Goal: Book appointment/travel/reservation

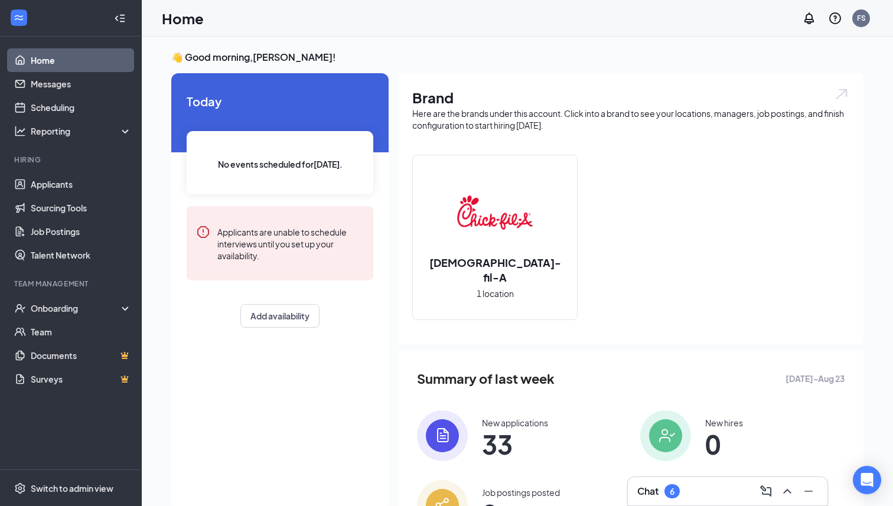
click at [653, 489] on h3 "Chat" at bounding box center [647, 491] width 21 height 13
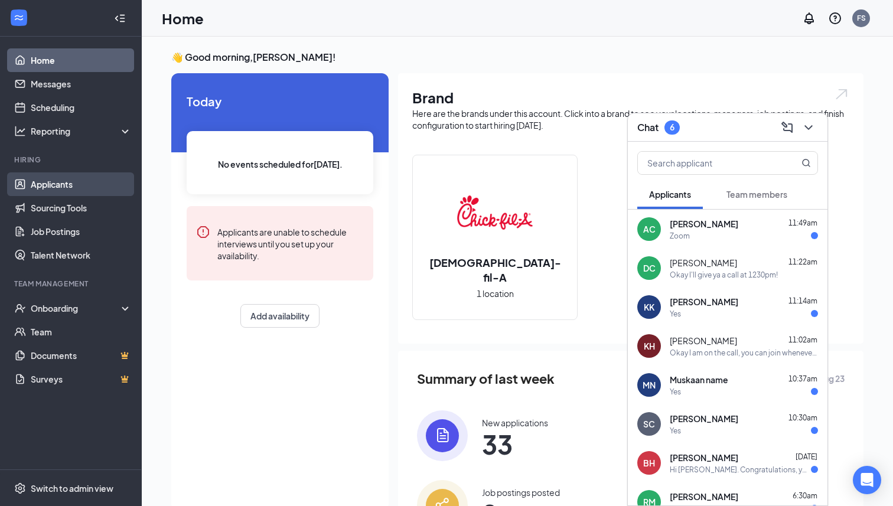
click at [52, 186] on link "Applicants" at bounding box center [81, 185] width 101 height 24
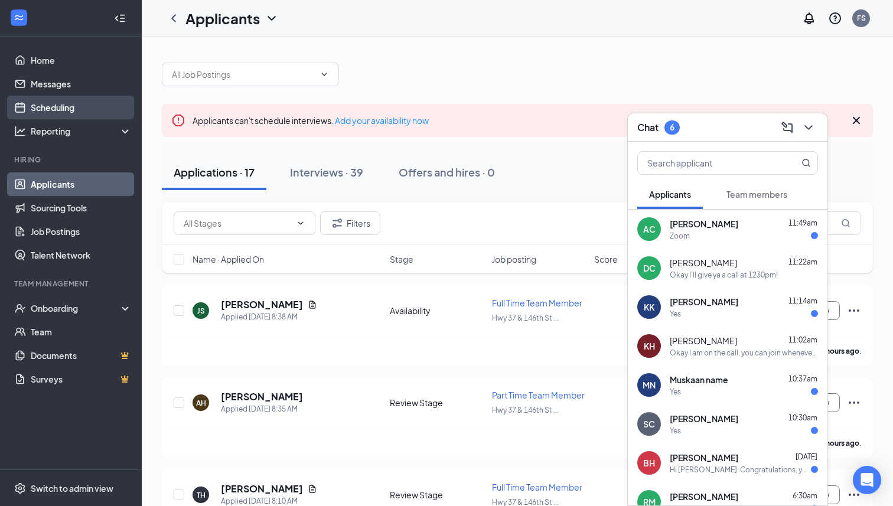
click at [60, 111] on link "Scheduling" at bounding box center [81, 108] width 101 height 24
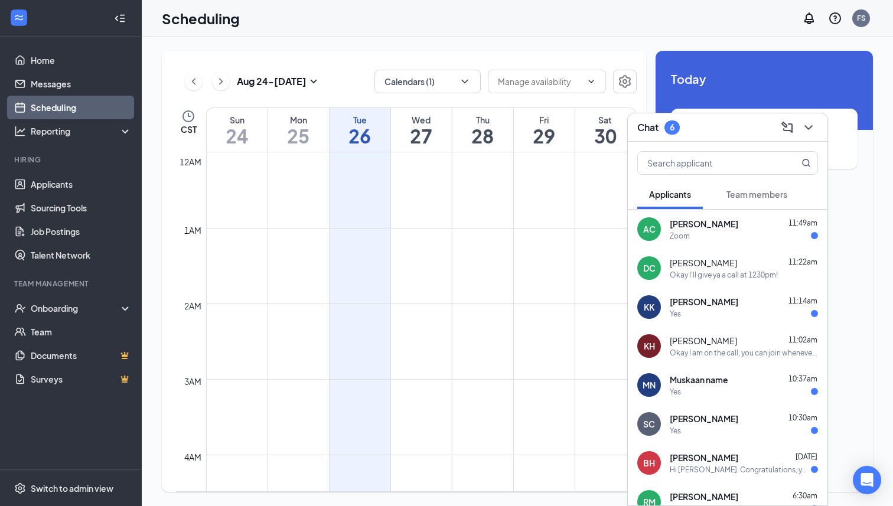
scroll to position [581, 0]
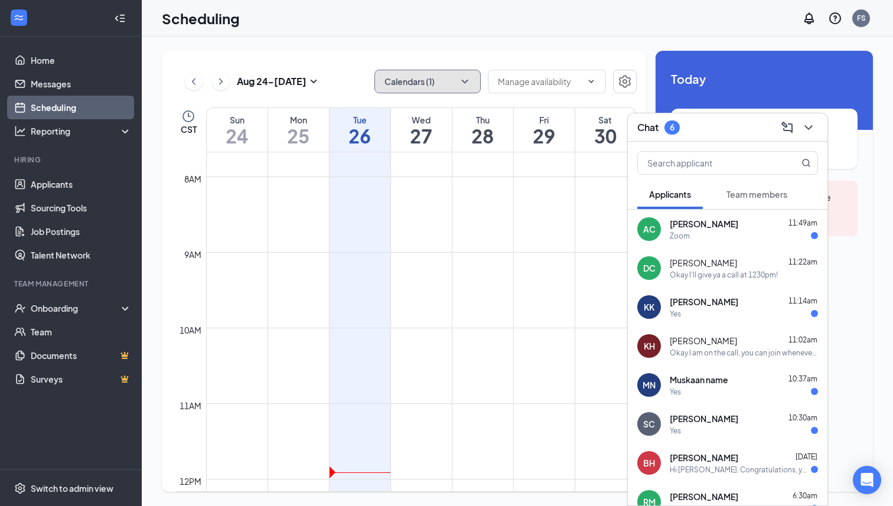
click at [473, 80] on button "Calendars (1)" at bounding box center [428, 82] width 106 height 24
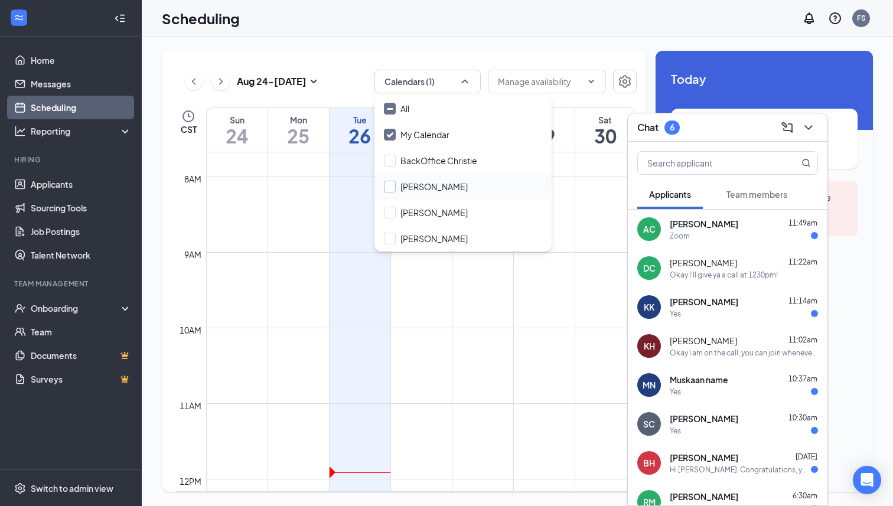
click at [421, 184] on input "[PERSON_NAME]" at bounding box center [426, 187] width 84 height 12
checkbox input "true"
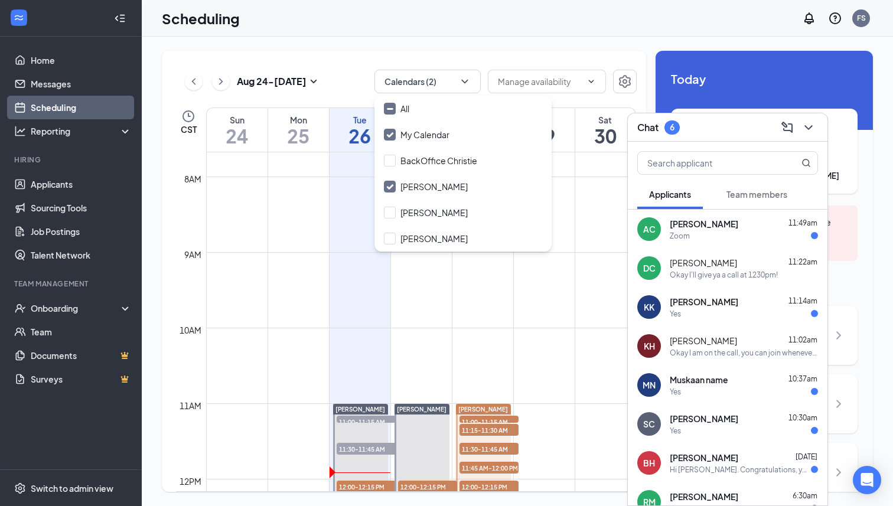
click at [559, 297] on td at bounding box center [421, 299] width 430 height 19
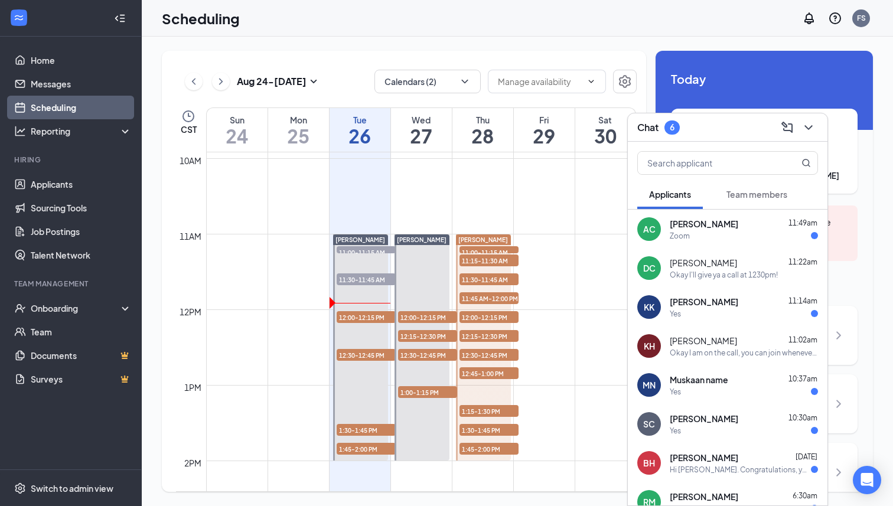
scroll to position [751, 0]
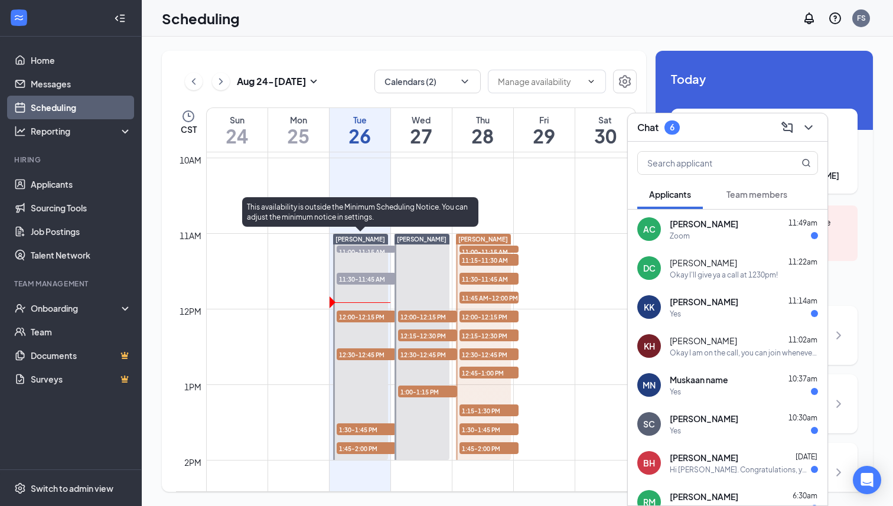
click at [350, 249] on span "11:00-11:15 AM" at bounding box center [366, 252] width 59 height 12
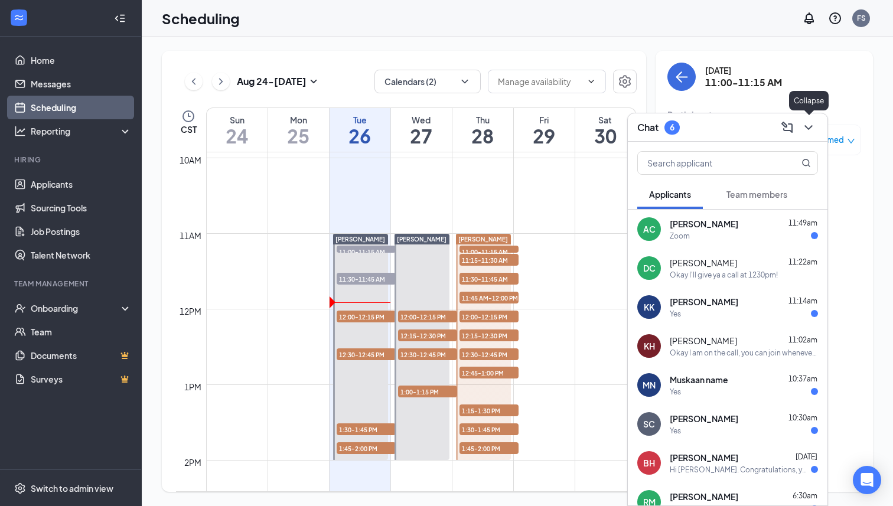
click at [811, 124] on icon "ChevronDown" at bounding box center [809, 128] width 14 height 14
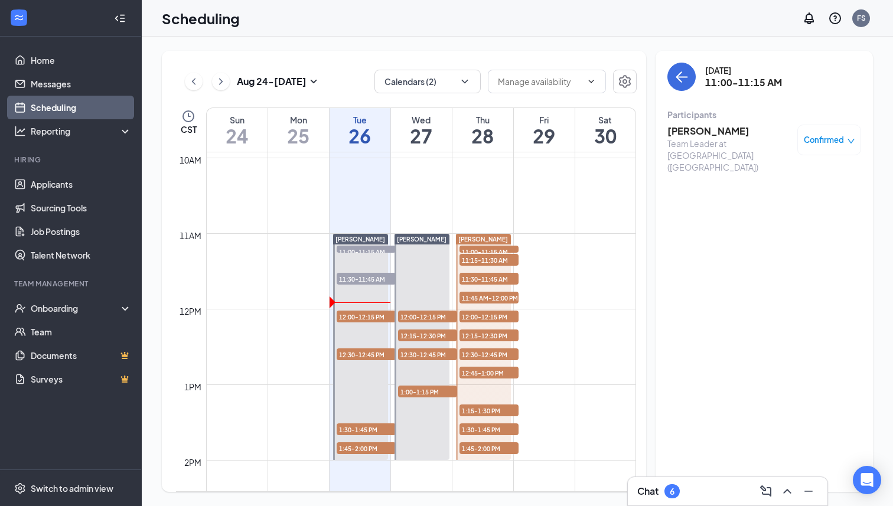
click at [694, 129] on h3 "[PERSON_NAME]" at bounding box center [730, 131] width 124 height 13
